Goal: Check status

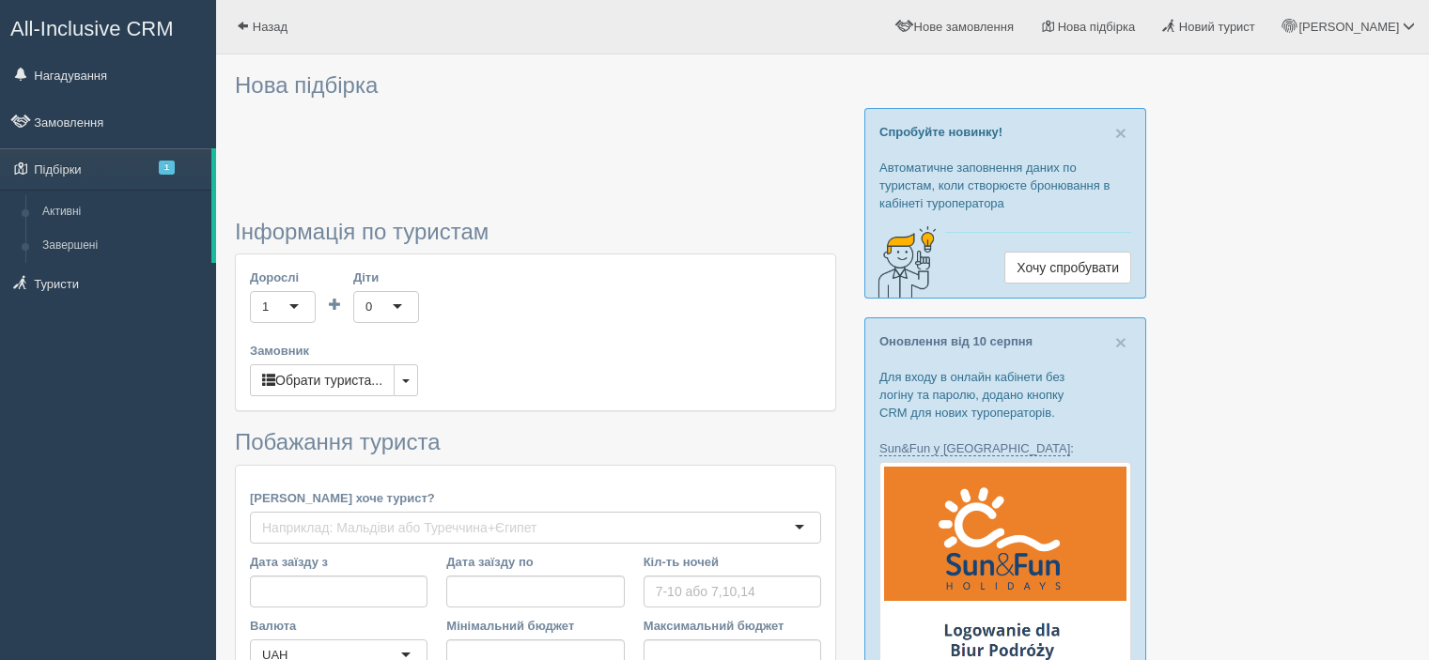
type input "10"
type input "616000"
type input "616100"
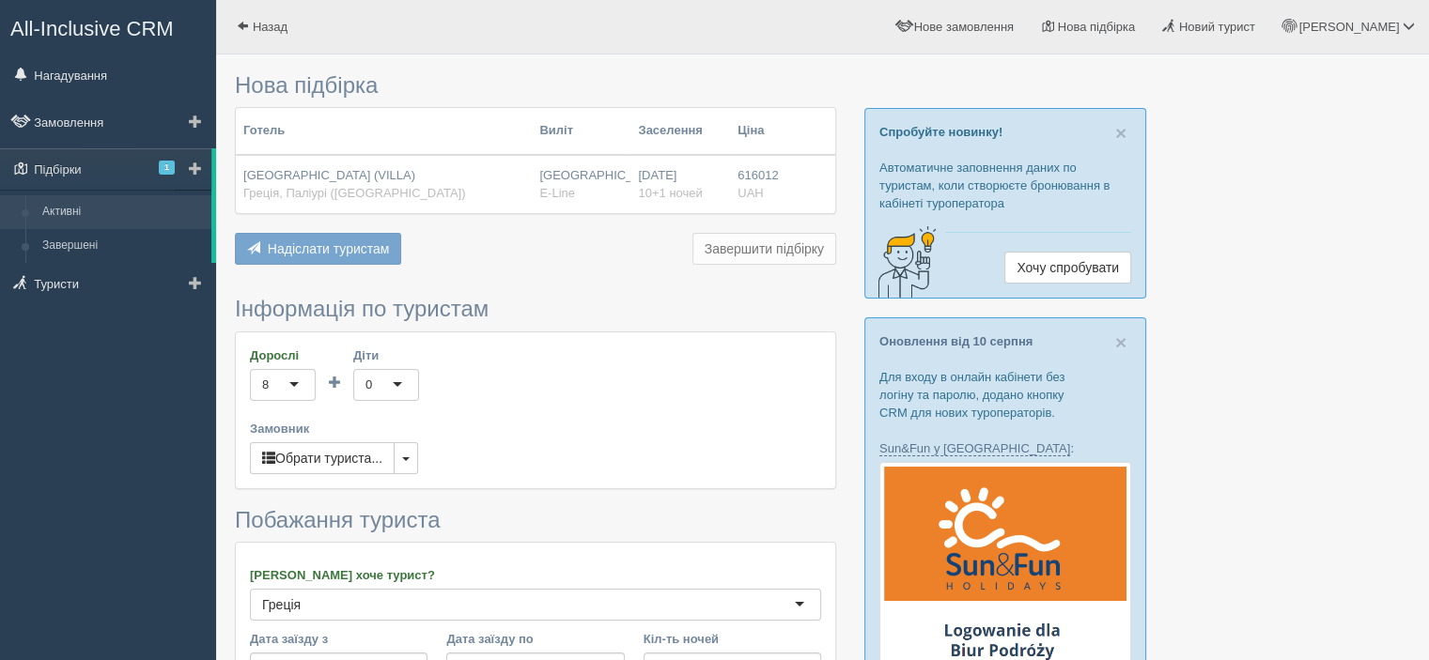
click at [80, 209] on link "Активні" at bounding box center [123, 212] width 178 height 34
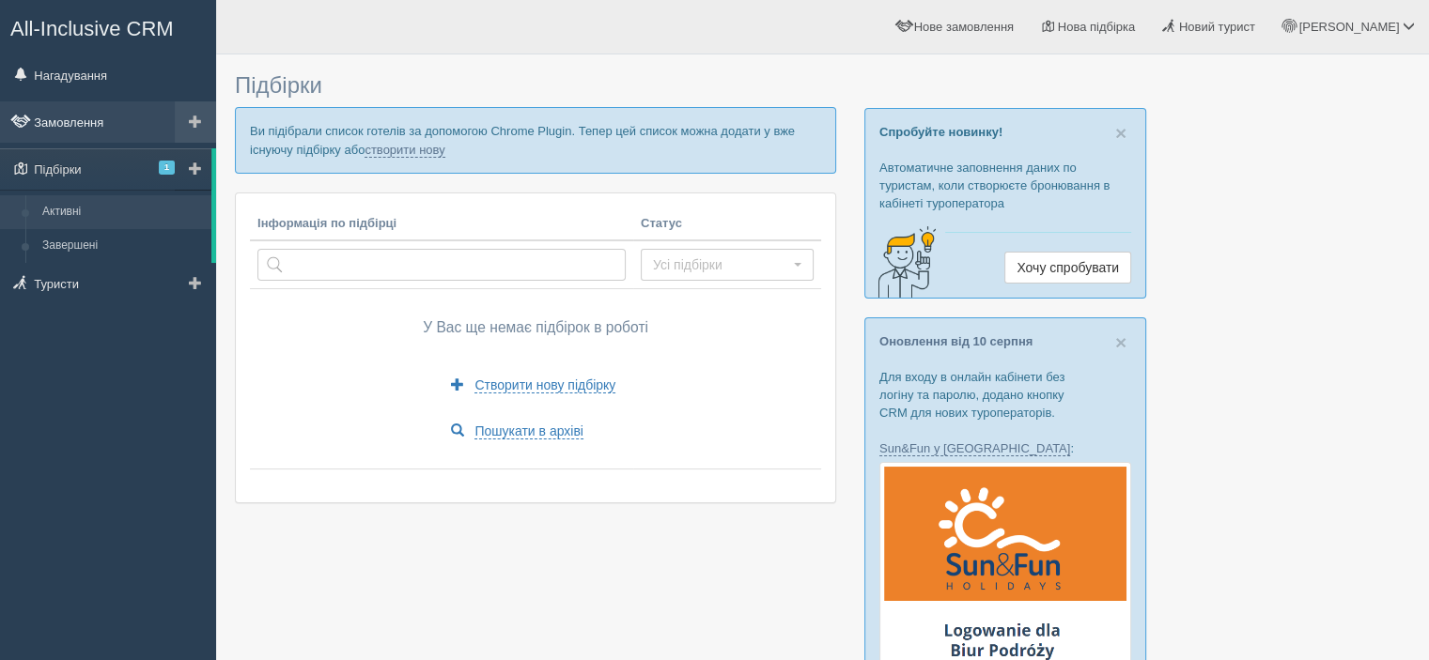
click at [80, 119] on link "Замовлення" at bounding box center [108, 121] width 216 height 41
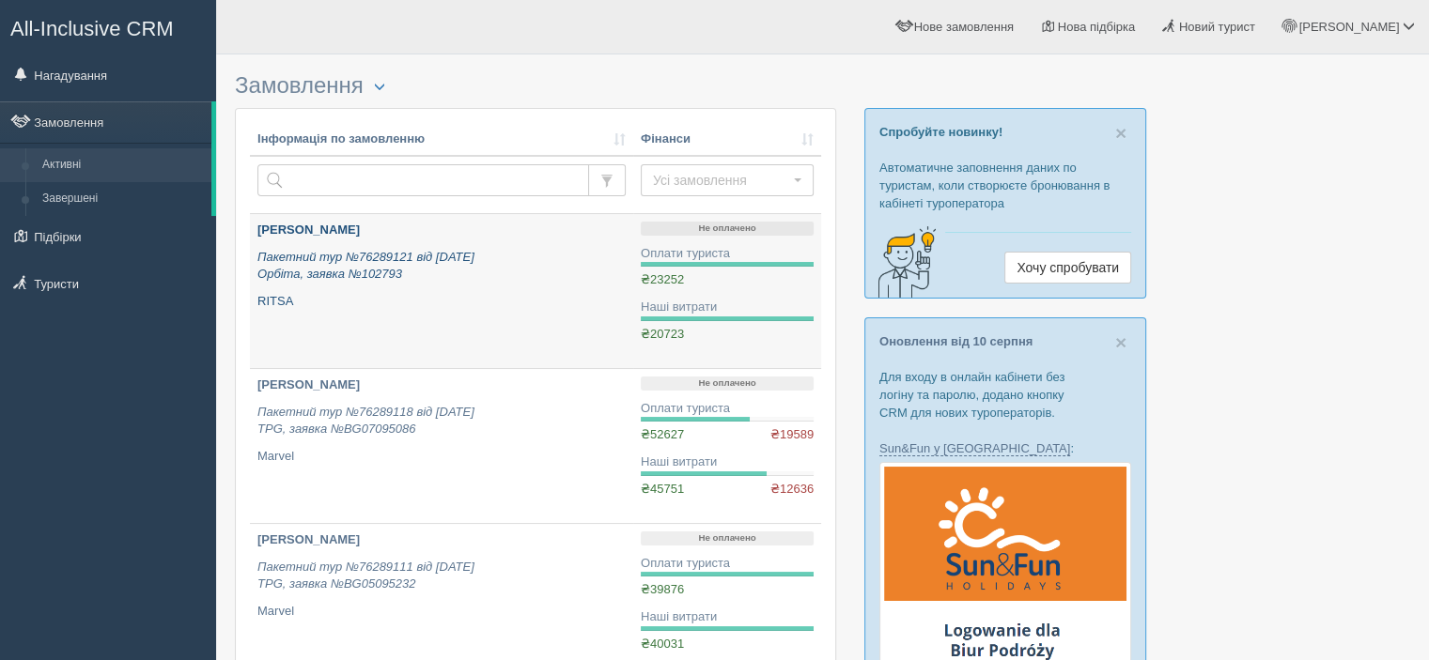
click at [360, 229] on b "TERESHCHENKO LIUDMYLA" at bounding box center [308, 230] width 102 height 14
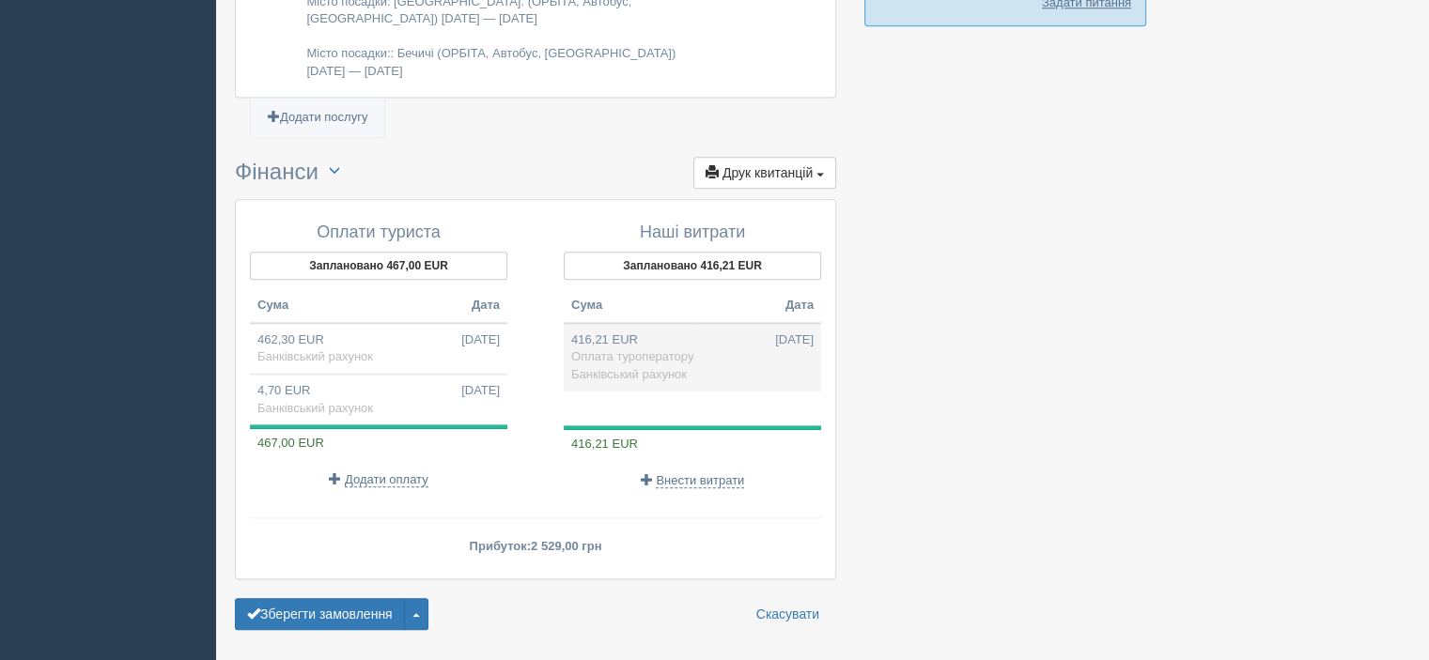
scroll to position [1933, 0]
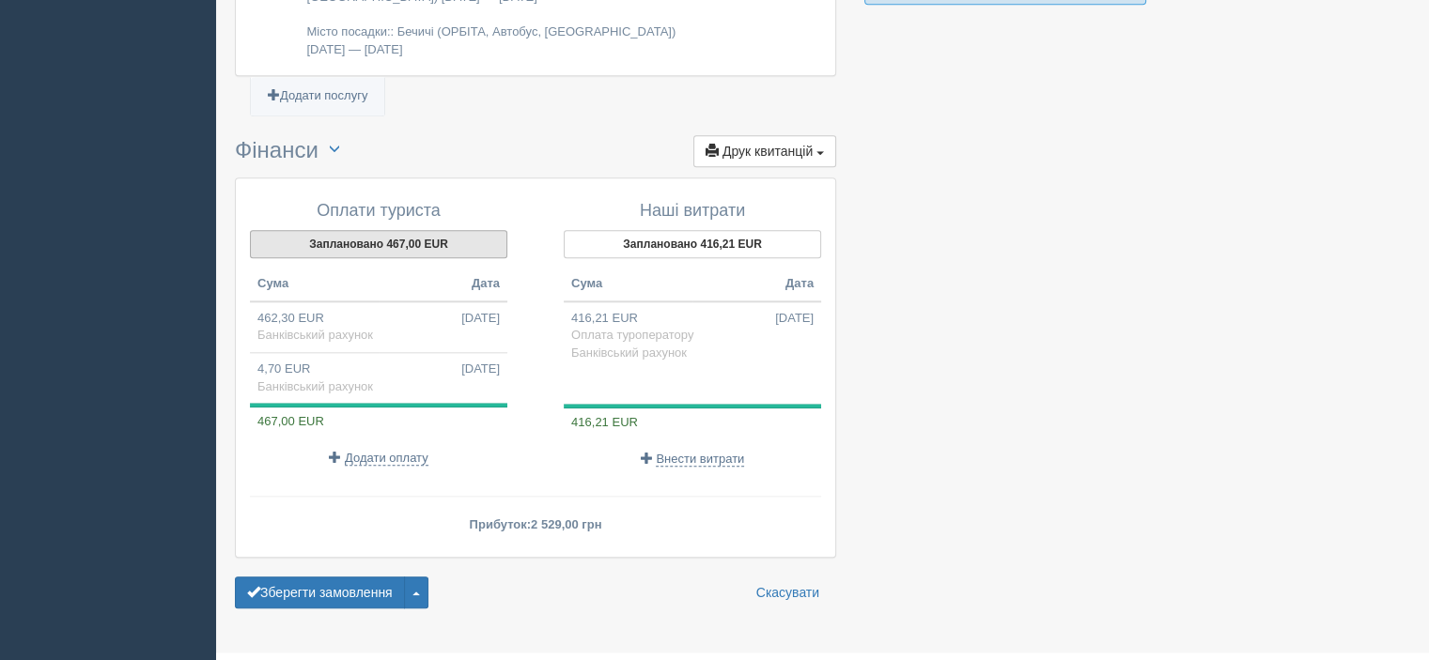
click at [419, 230] on button "Заплановано 467,00 EUR" at bounding box center [378, 244] width 257 height 28
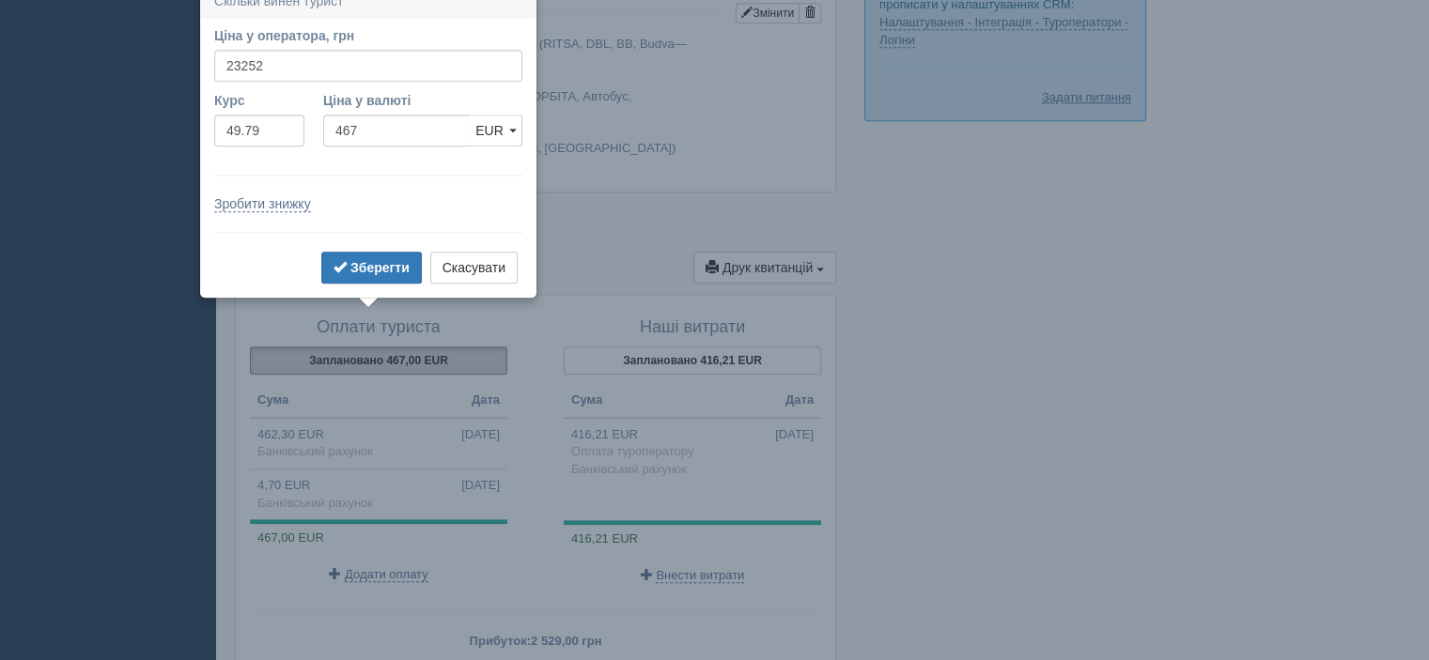
scroll to position [1801, 0]
